Goal: Information Seeking & Learning: Learn about a topic

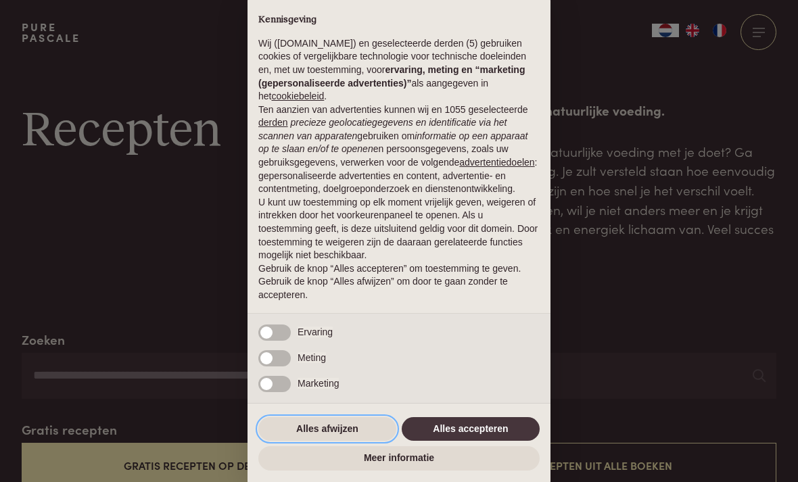
click at [329, 435] on button "Alles afwijzen" at bounding box center [327, 429] width 138 height 24
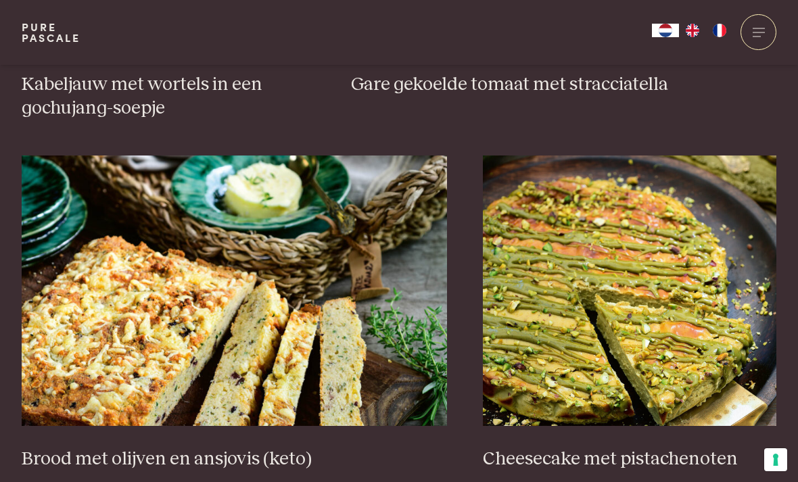
scroll to position [1175, 0]
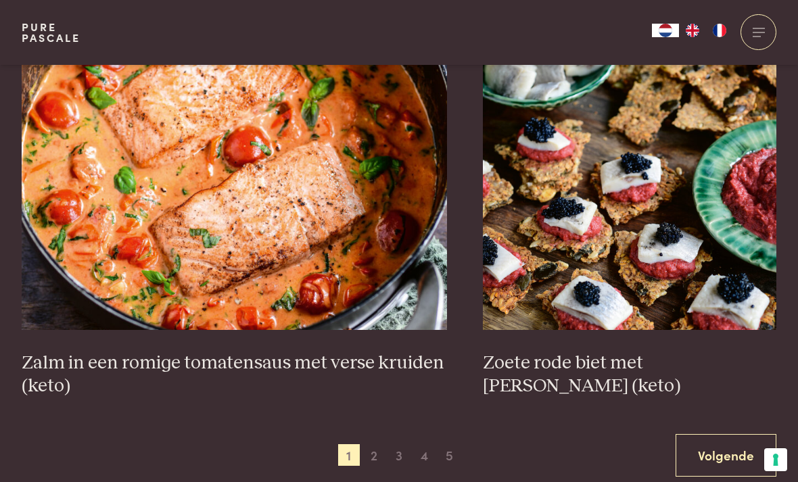
click at [381, 446] on span "2" at bounding box center [374, 455] width 22 height 22
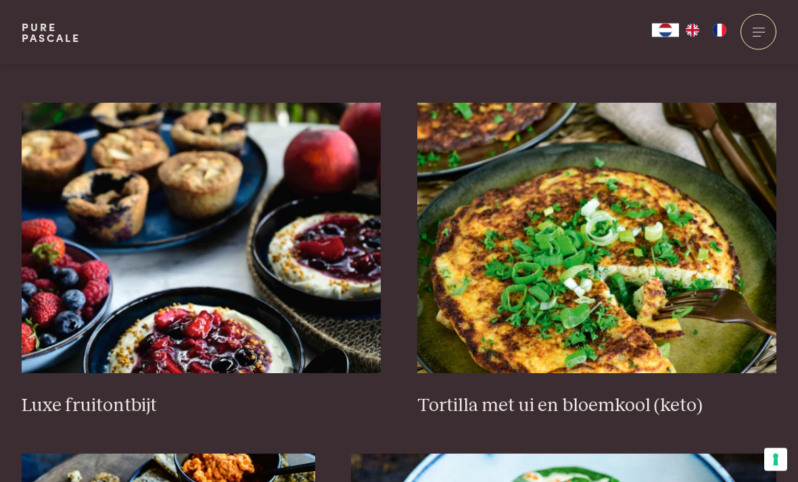
scroll to position [1571, 0]
click at [668, 234] on img at bounding box center [597, 238] width 360 height 270
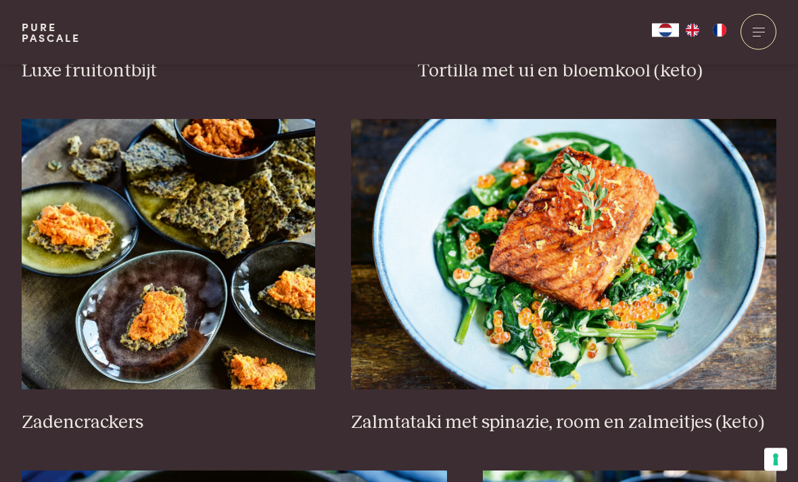
scroll to position [1906, 0]
click at [227, 238] on img at bounding box center [168, 254] width 293 height 270
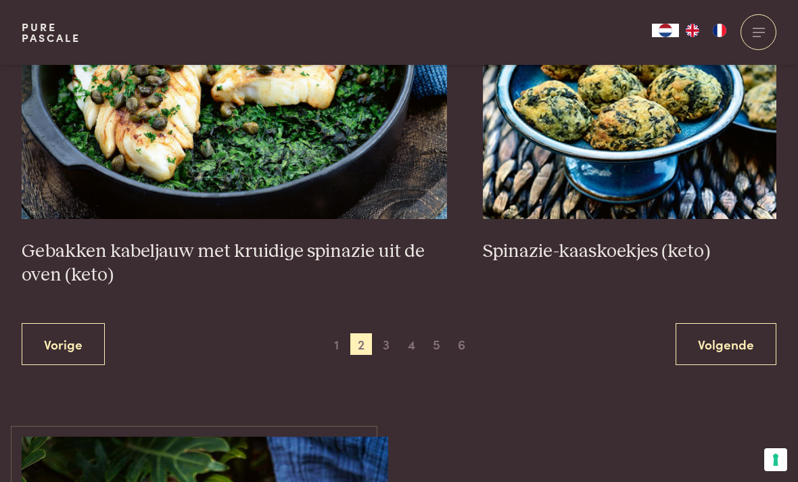
scroll to position [2557, 0]
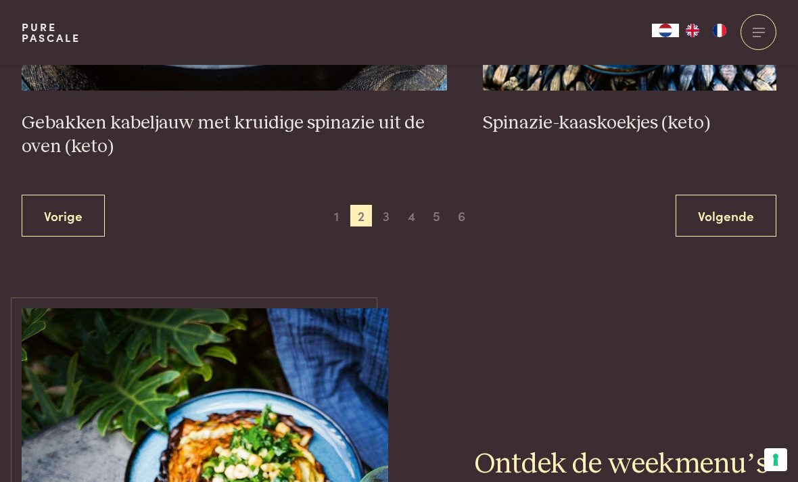
click at [396, 205] on span "3" at bounding box center [386, 216] width 22 height 22
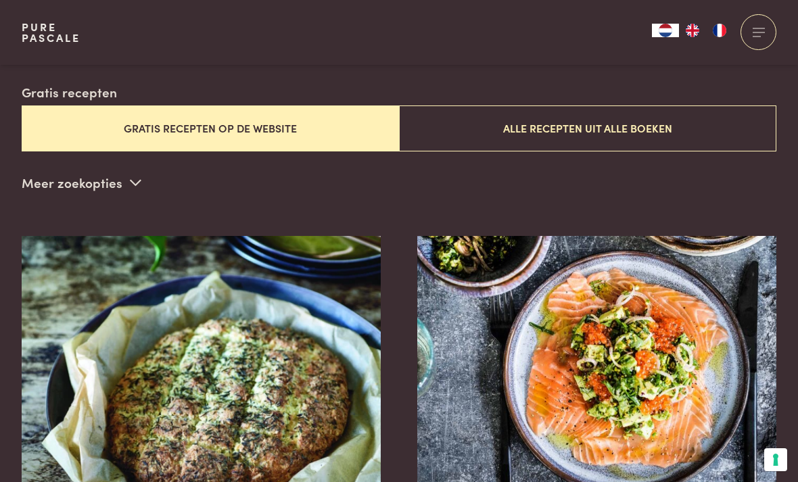
scroll to position [327, 0]
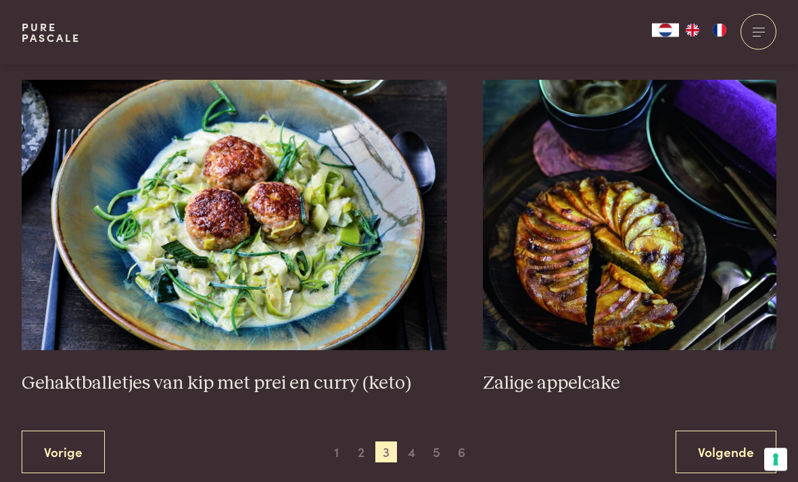
click at [412, 442] on span "4" at bounding box center [412, 453] width 22 height 22
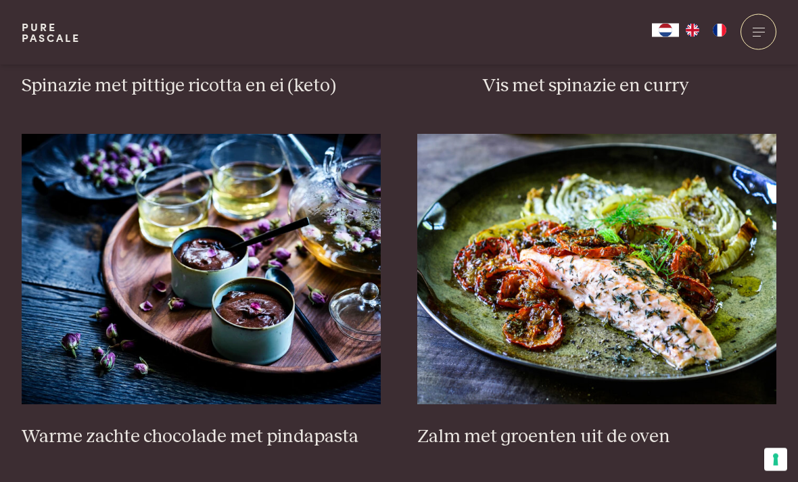
scroll to position [1616, 0]
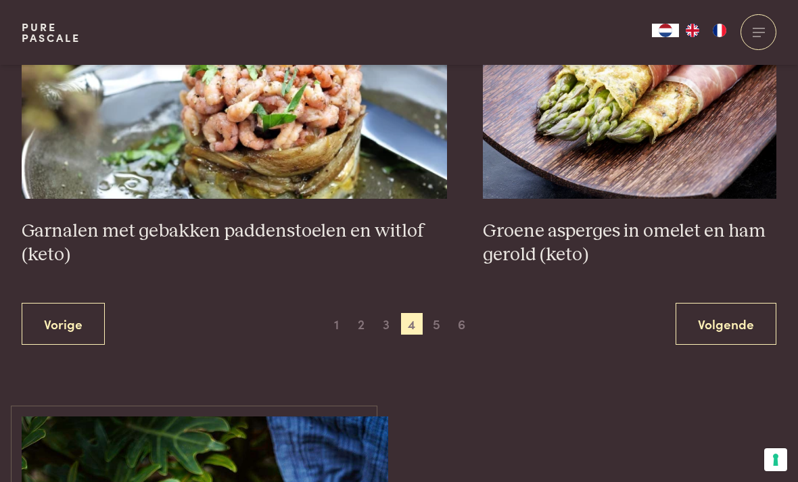
click at [432, 313] on span "5" at bounding box center [437, 324] width 22 height 22
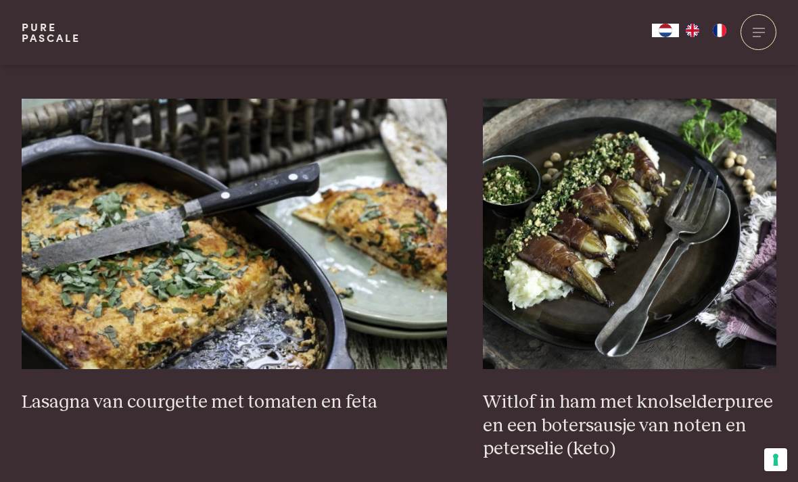
scroll to position [1256, 0]
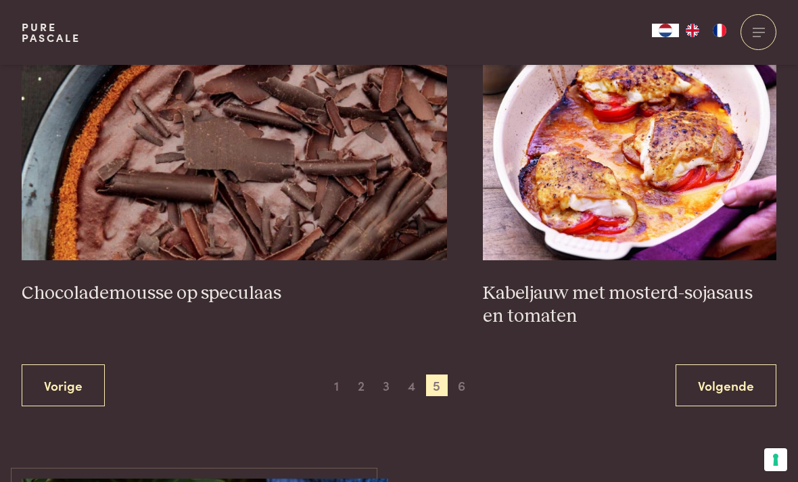
click at [458, 375] on span "6" at bounding box center [462, 386] width 22 height 22
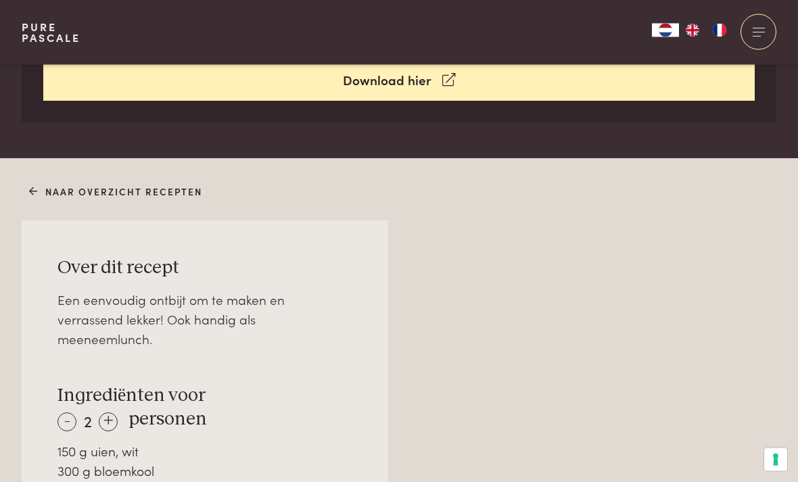
scroll to position [718, 0]
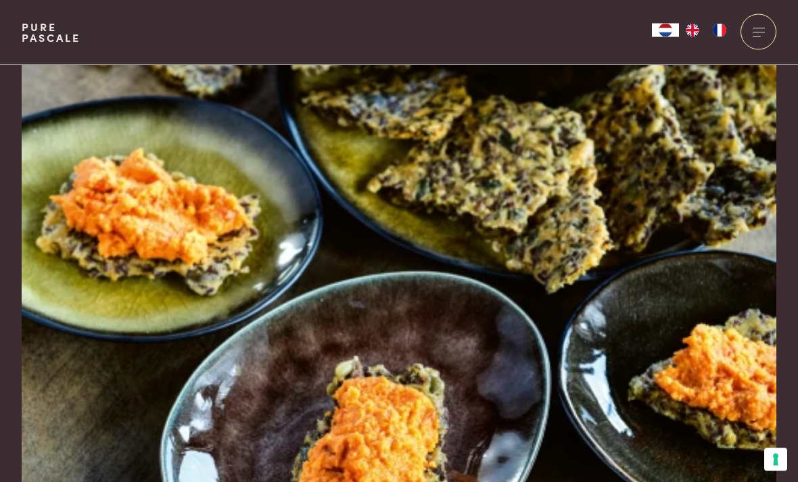
scroll to position [2, 0]
